Goal: Information Seeking & Learning: Learn about a topic

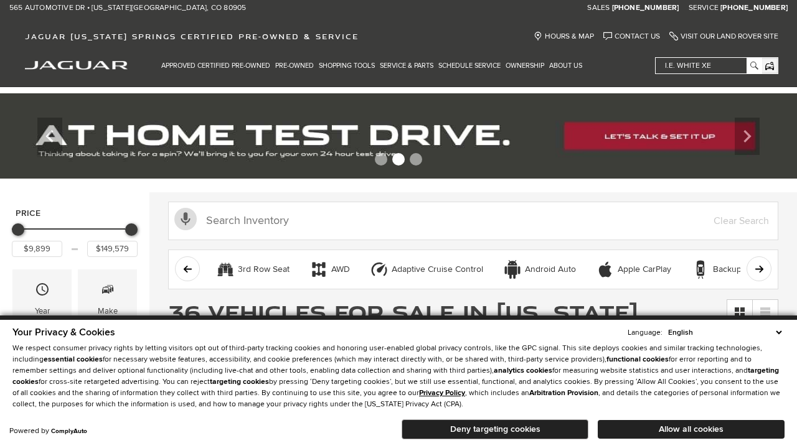
scroll to position [604, 0]
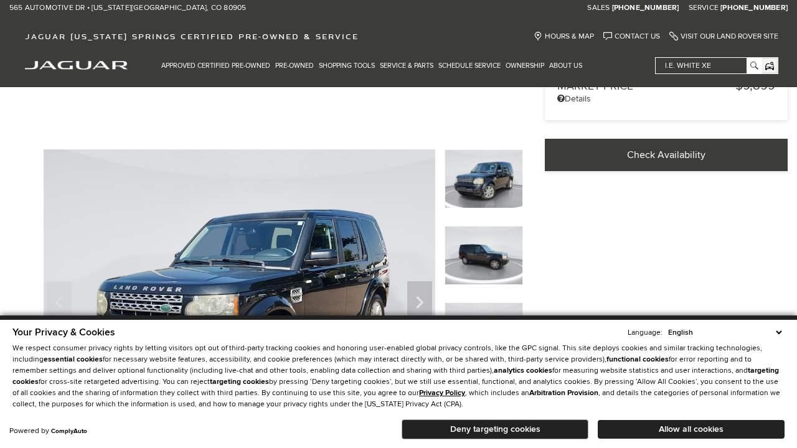
scroll to position [403, 0]
